Goal: Task Accomplishment & Management: Use online tool/utility

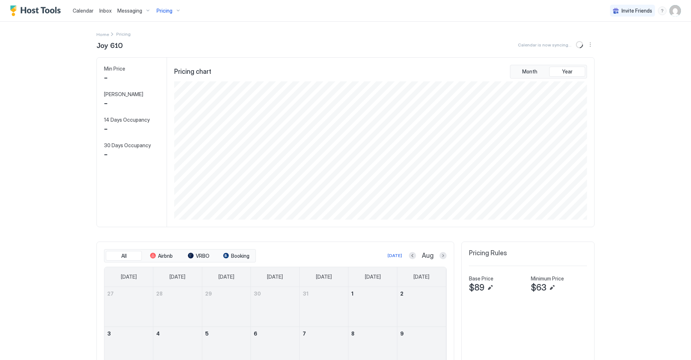
scroll to position [138, 414]
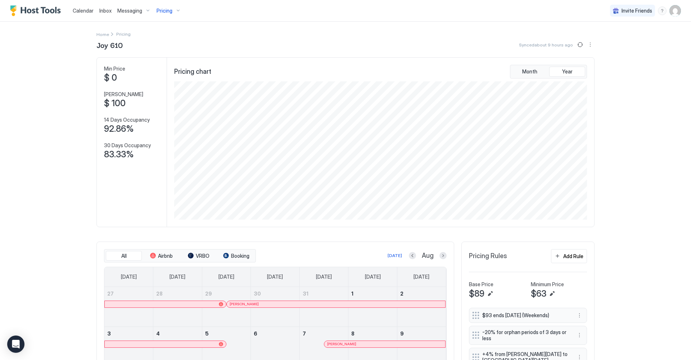
click at [177, 12] on div "Pricing" at bounding box center [169, 11] width 30 height 12
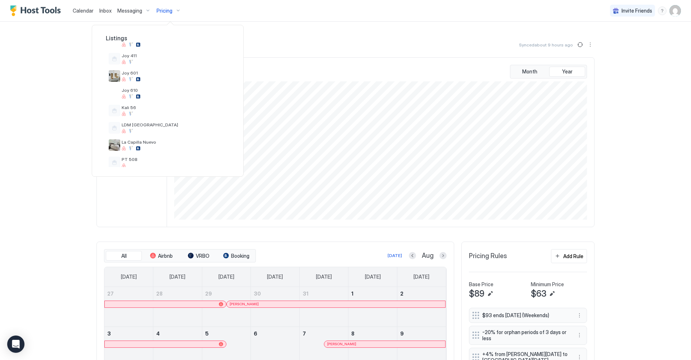
scroll to position [127, 0]
click at [658, 257] on div at bounding box center [345, 180] width 691 height 360
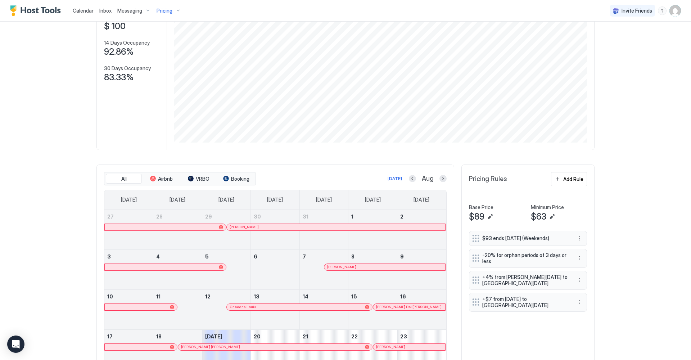
scroll to position [72, 0]
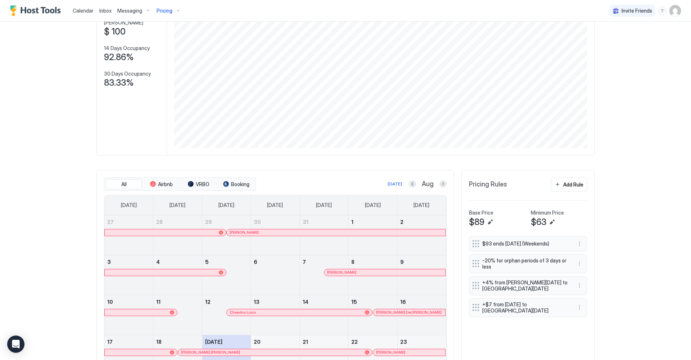
click at [174, 11] on div "Pricing" at bounding box center [169, 11] width 30 height 12
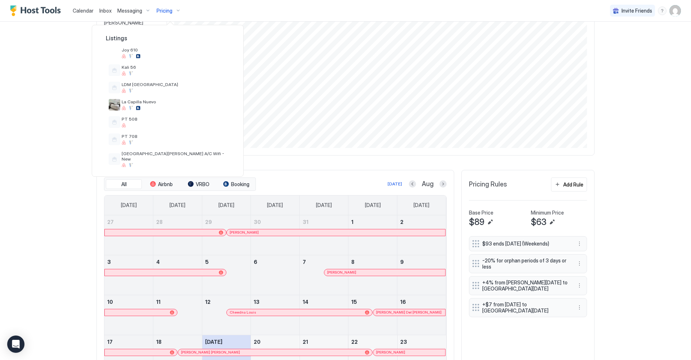
scroll to position [168, 0]
click at [168, 92] on div "LDM [GEOGRAPHIC_DATA]" at bounding box center [168, 84] width 124 height 17
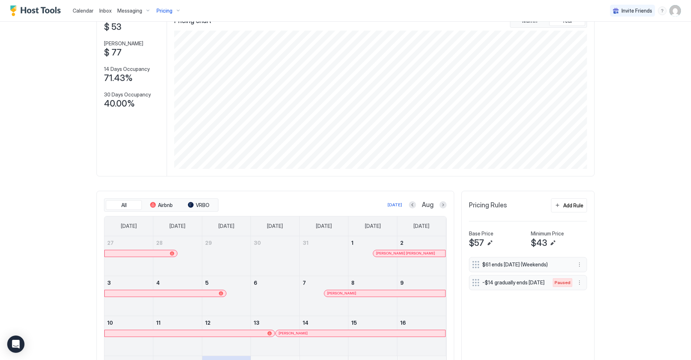
scroll to position [50, 0]
click at [413, 204] on button "Previous month" at bounding box center [412, 205] width 7 height 7
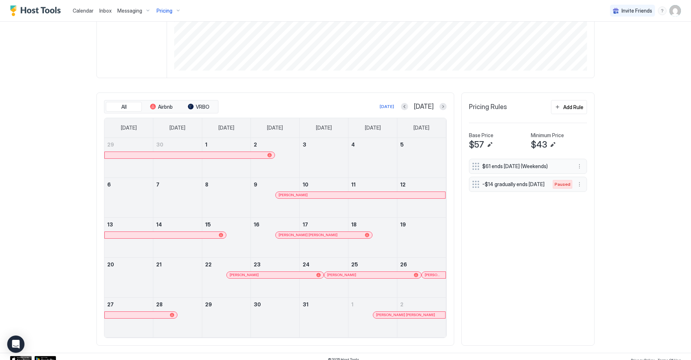
scroll to position [150, 0]
click at [408, 106] on button "Previous month" at bounding box center [404, 105] width 7 height 7
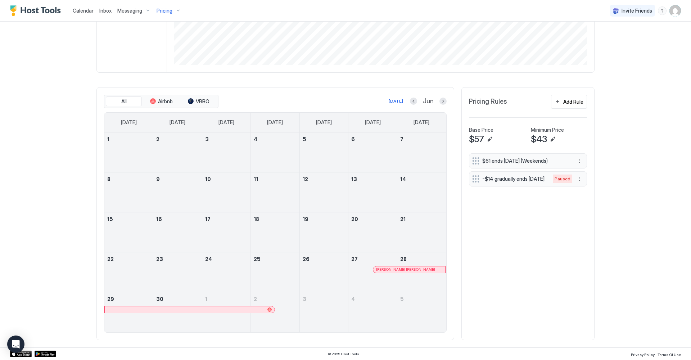
scroll to position [154, 0]
click at [444, 103] on button "Next month" at bounding box center [442, 101] width 7 height 7
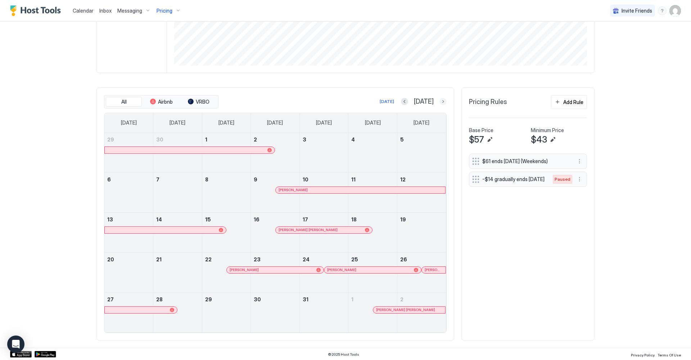
click at [442, 100] on button "Next month" at bounding box center [442, 101] width 7 height 7
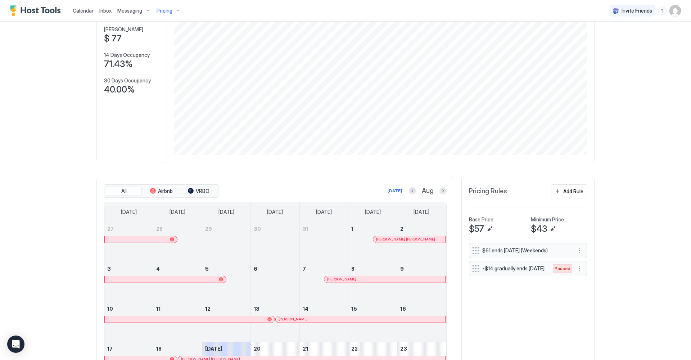
scroll to position [68, 0]
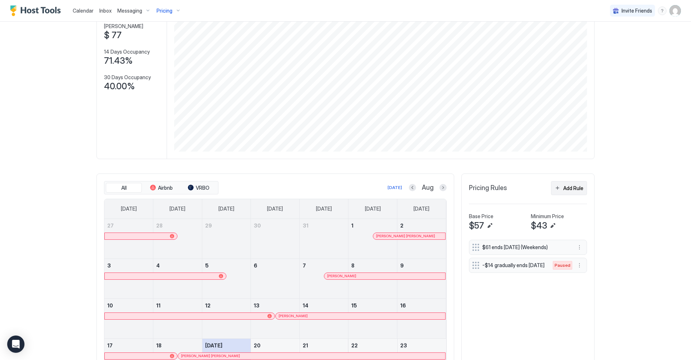
click at [556, 188] on button "Add Rule" at bounding box center [569, 188] width 36 height 14
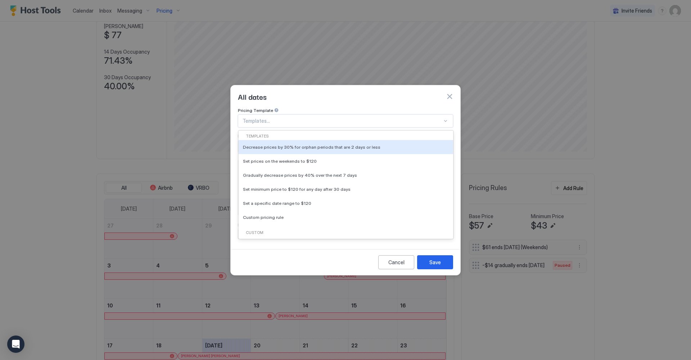
click at [447, 118] on div at bounding box center [446, 121] width 6 height 6
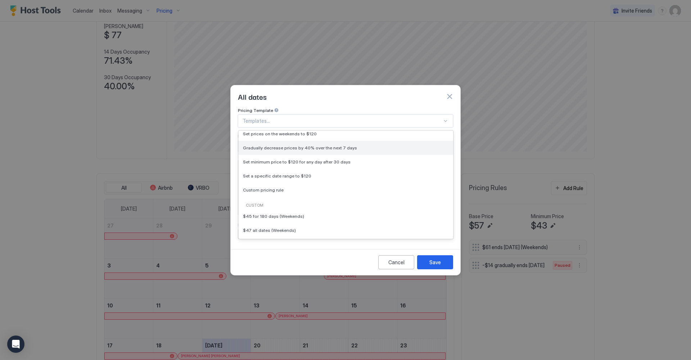
scroll to position [33, 0]
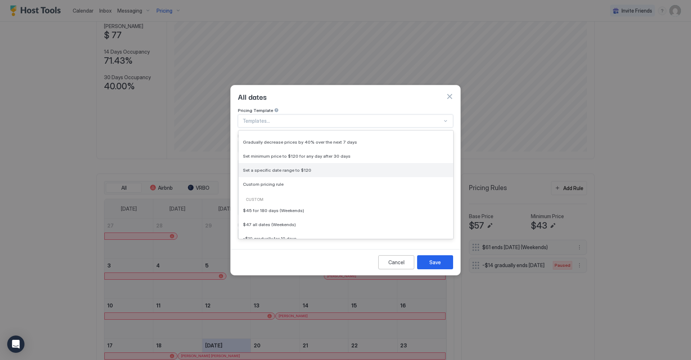
click at [351, 167] on div "Set a specific date range to $120" at bounding box center [346, 169] width 206 height 5
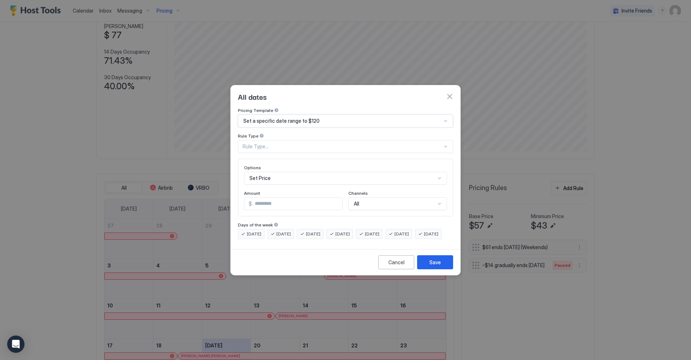
type input "***"
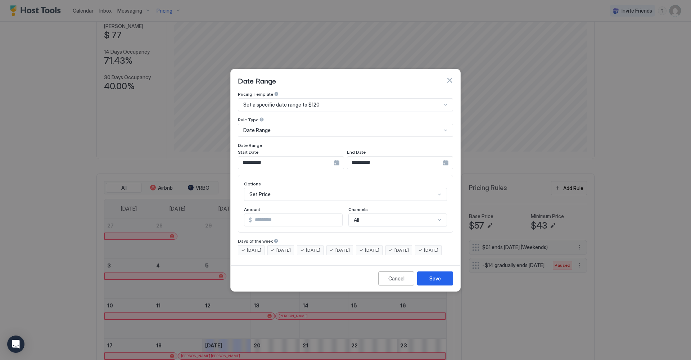
click at [337, 156] on div "**********" at bounding box center [291, 162] width 106 height 13
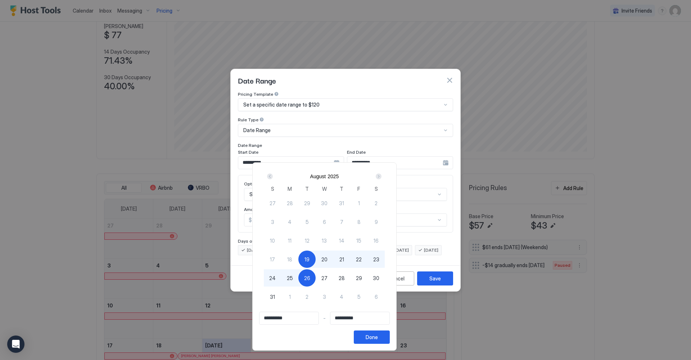
click at [381, 178] on div "Next" at bounding box center [379, 176] width 6 height 6
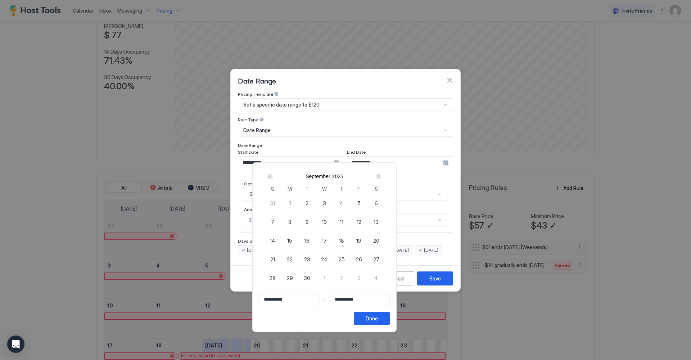
click at [381, 177] on div "Next" at bounding box center [379, 176] width 6 height 6
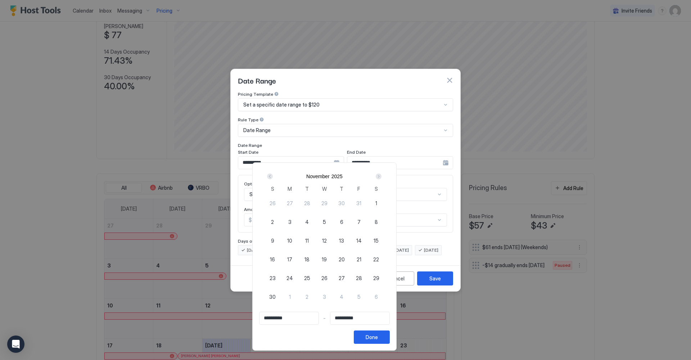
click at [381, 177] on div "Next" at bounding box center [379, 176] width 6 height 6
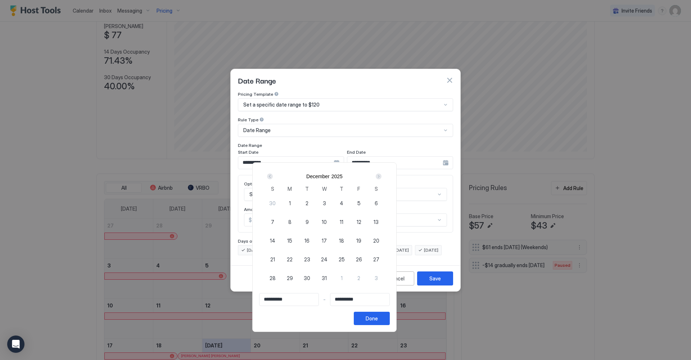
click at [361, 238] on span "19" at bounding box center [358, 241] width 5 height 8
type input "**********"
click at [381, 178] on div "Next" at bounding box center [379, 176] width 6 height 6
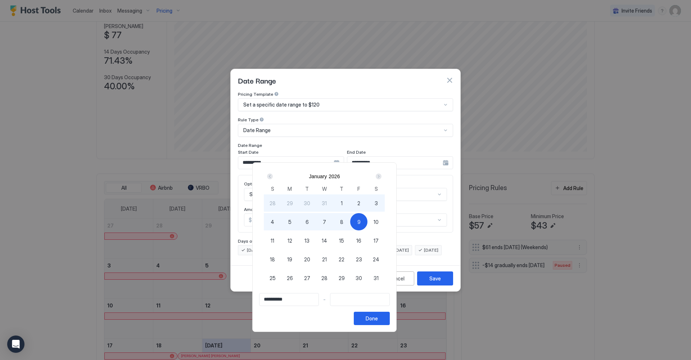
type input "**********"
click at [379, 220] on span "10" at bounding box center [376, 222] width 5 height 8
type input "**********"
click at [390, 321] on button "Done" at bounding box center [372, 318] width 36 height 13
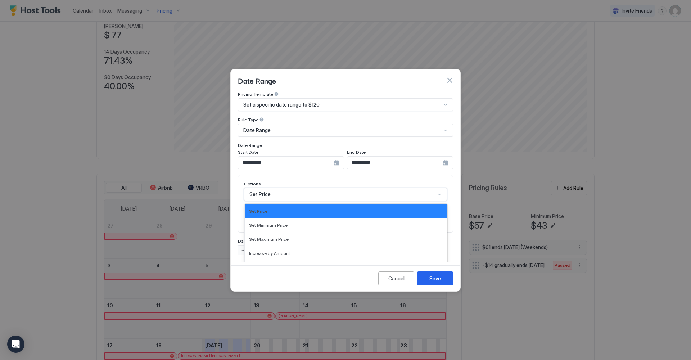
click at [272, 188] on div "Set Price selected, 1 of 17. 17 results available. Use Up and Down to choose op…" at bounding box center [345, 194] width 203 height 13
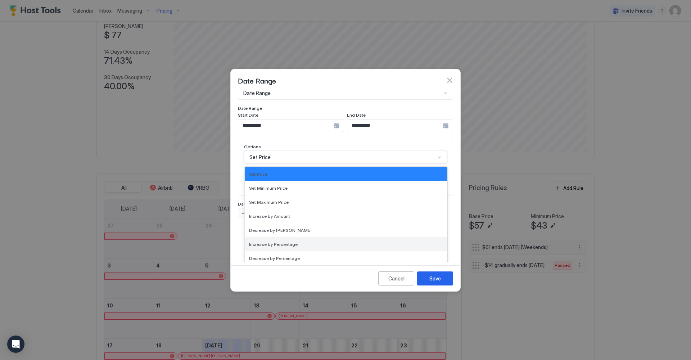
click at [295, 241] on div "Increase by Percentage" at bounding box center [346, 243] width 194 height 5
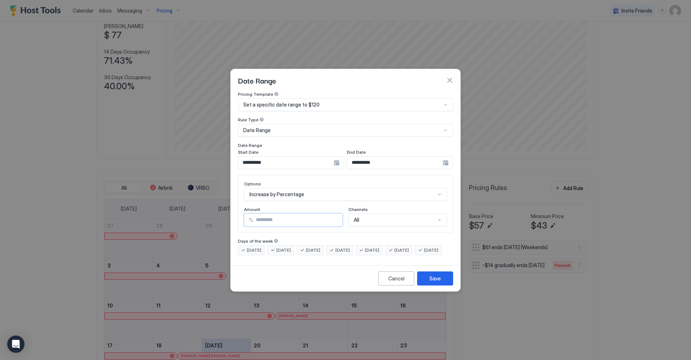
drag, startPoint x: 271, startPoint y: 214, endPoint x: 255, endPoint y: 213, distance: 16.6
click at [255, 214] on input "***" at bounding box center [297, 220] width 89 height 12
type input "*"
click at [436, 281] on button "Save" at bounding box center [435, 278] width 36 height 14
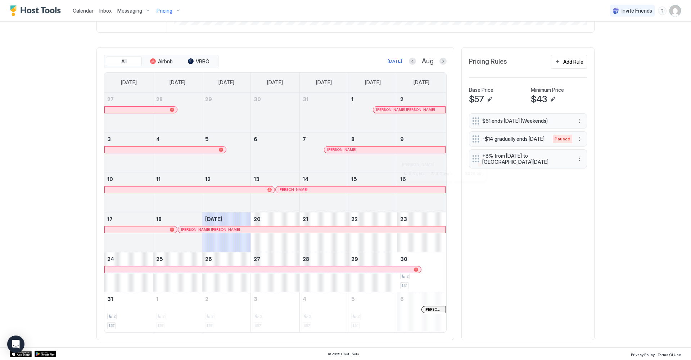
scroll to position [194, 0]
click at [379, 108] on div at bounding box center [379, 110] width 6 height 6
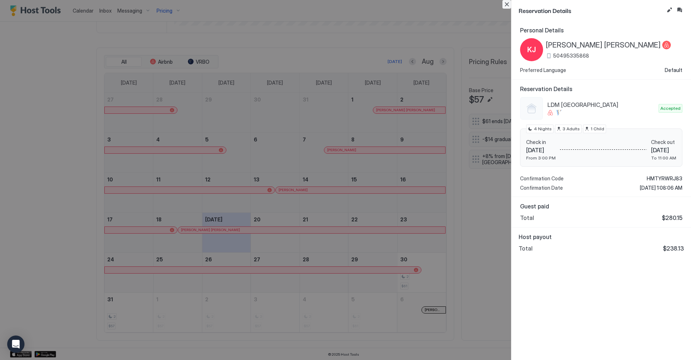
click at [507, 4] on button "Close" at bounding box center [506, 4] width 9 height 9
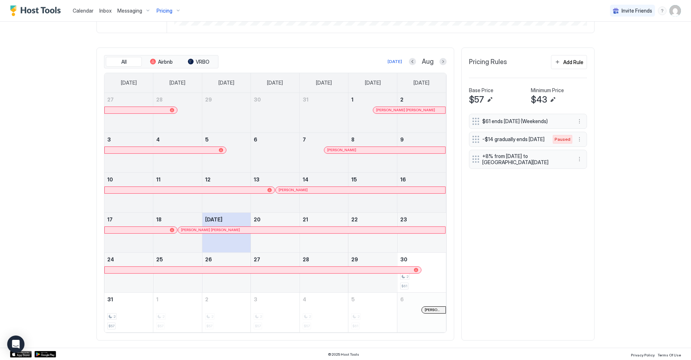
click at [330, 150] on div at bounding box center [329, 150] width 6 height 6
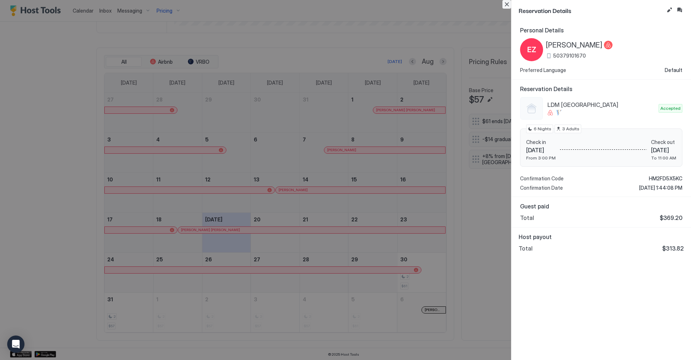
click at [507, 5] on button "Close" at bounding box center [506, 4] width 9 height 9
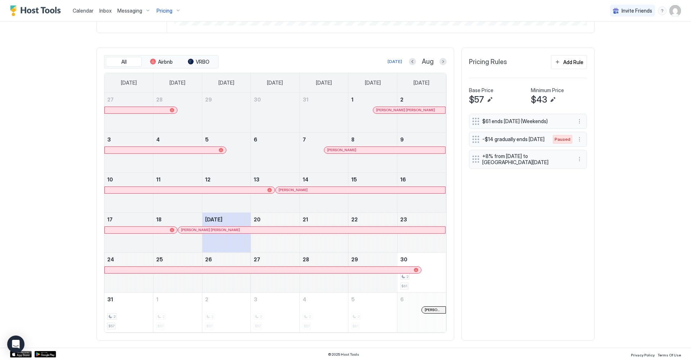
click at [280, 189] on div at bounding box center [280, 190] width 6 height 6
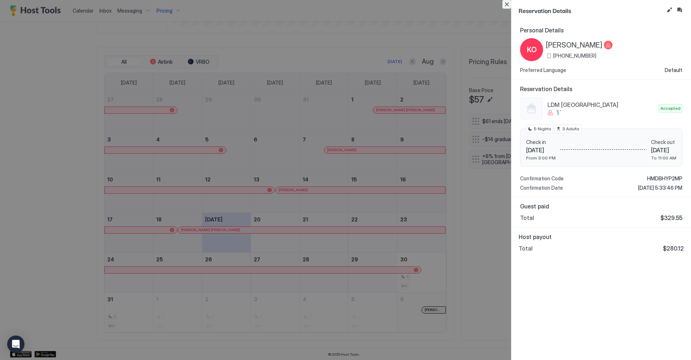
click at [507, 4] on button "Close" at bounding box center [506, 4] width 9 height 9
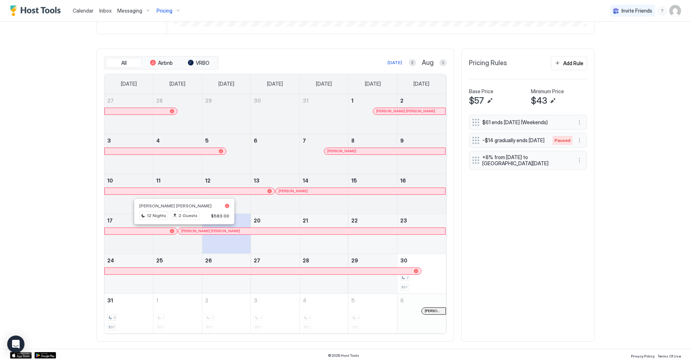
scroll to position [194, 0]
click at [181, 231] on div at bounding box center [181, 230] width 6 height 6
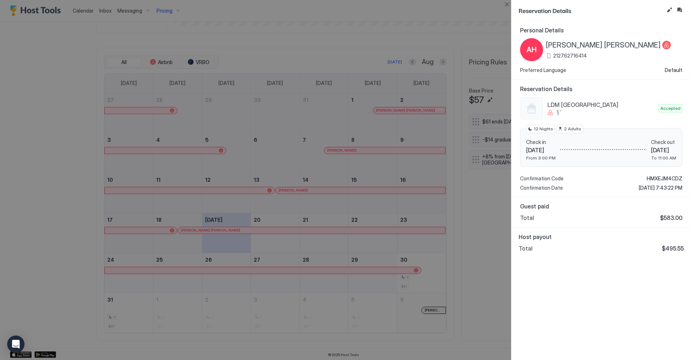
drag, startPoint x: 287, startPoint y: 189, endPoint x: 284, endPoint y: 191, distance: 4.2
click at [287, 189] on div at bounding box center [345, 180] width 691 height 360
click at [505, 5] on button "Close" at bounding box center [506, 4] width 9 height 9
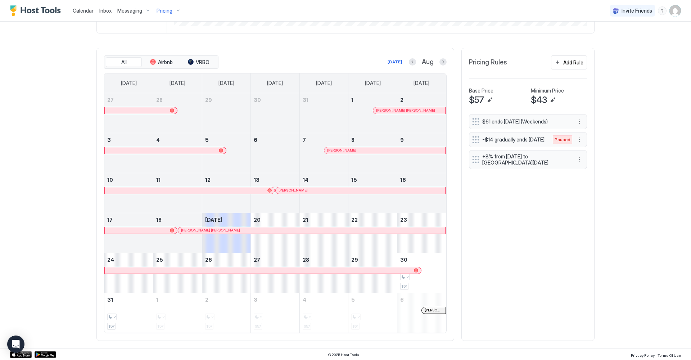
click at [283, 190] on div at bounding box center [283, 190] width 6 height 6
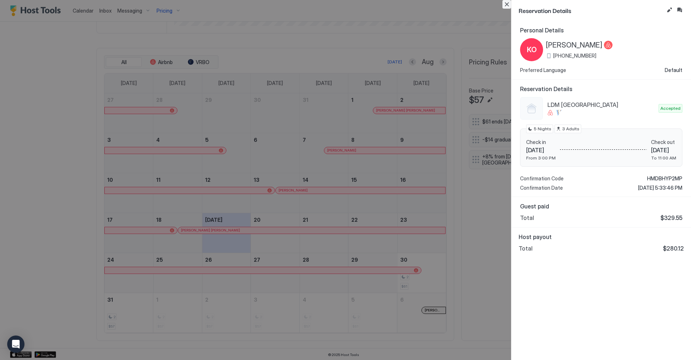
click at [508, 3] on button "Close" at bounding box center [506, 4] width 9 height 9
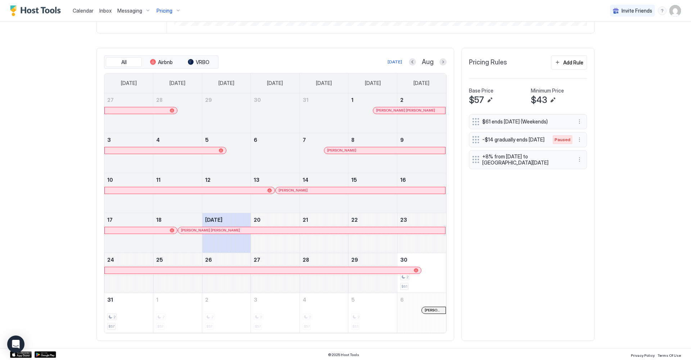
click at [330, 150] on div at bounding box center [330, 151] width 6 height 6
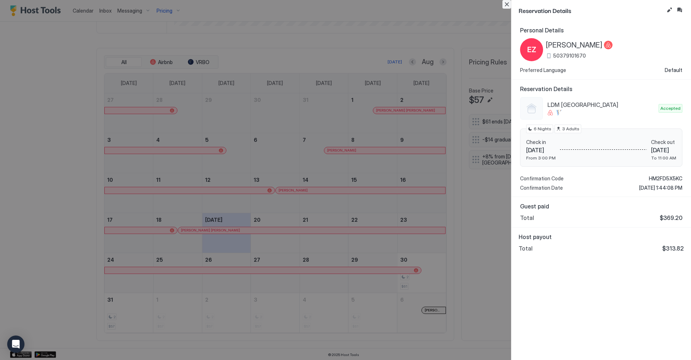
drag, startPoint x: 510, startPoint y: 3, endPoint x: 499, endPoint y: 15, distance: 16.0
click at [510, 3] on button "Close" at bounding box center [506, 4] width 9 height 9
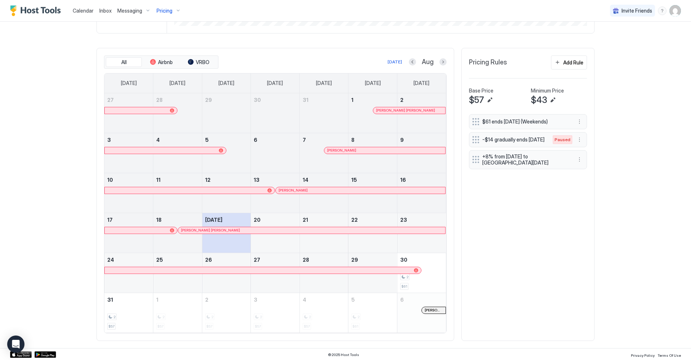
click at [380, 108] on span "[PERSON_NAME] [PERSON_NAME]" at bounding box center [405, 110] width 59 height 5
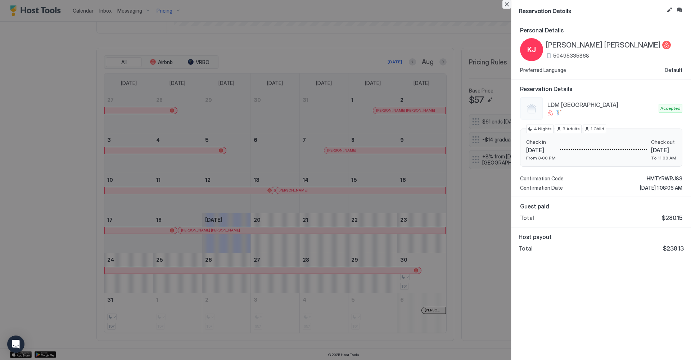
click at [506, 4] on button "Close" at bounding box center [506, 4] width 9 height 9
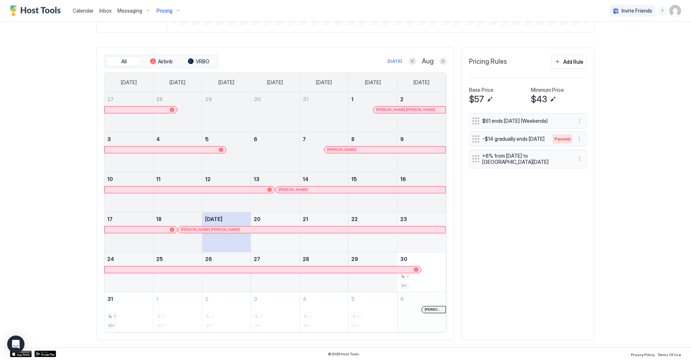
scroll to position [194, 0]
